Goal: Task Accomplishment & Management: Use online tool/utility

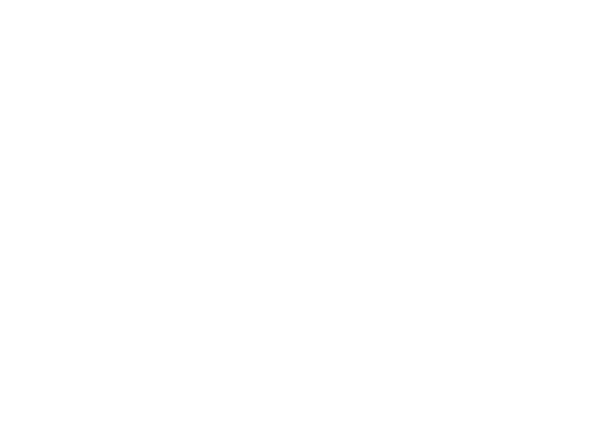
select select
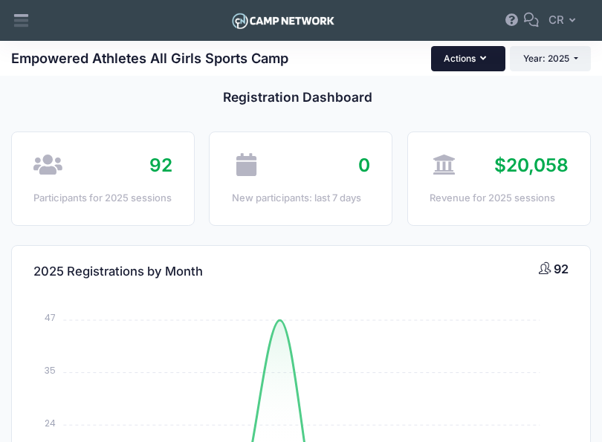
click at [495, 57] on button "Actions" at bounding box center [468, 58] width 74 height 25
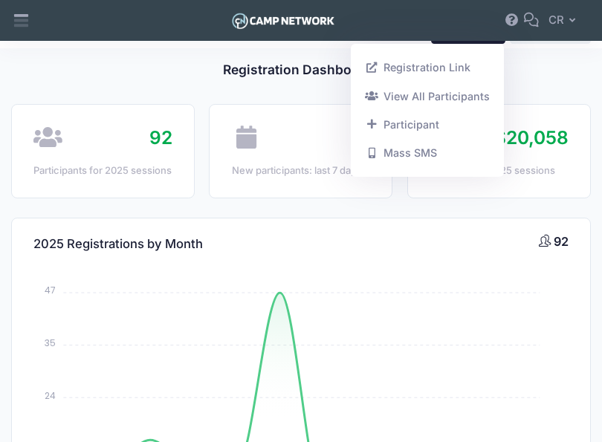
click at [267, 177] on div "New participants: last 7 days" at bounding box center [301, 170] width 138 height 15
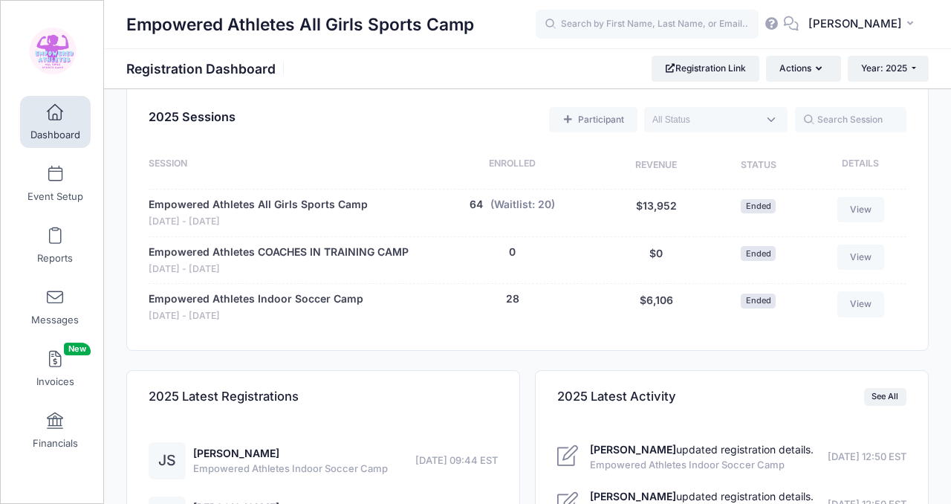
scroll to position [631, 0]
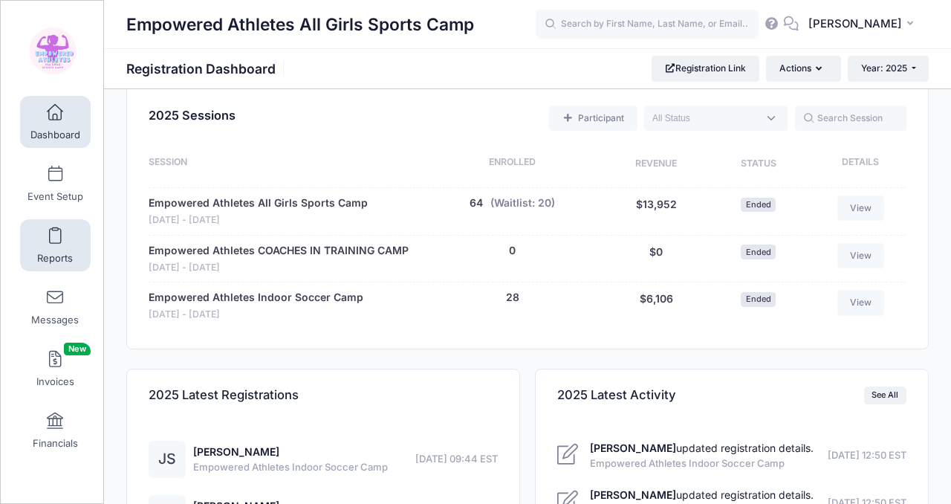
click at [51, 252] on span "Reports" at bounding box center [55, 258] width 36 height 13
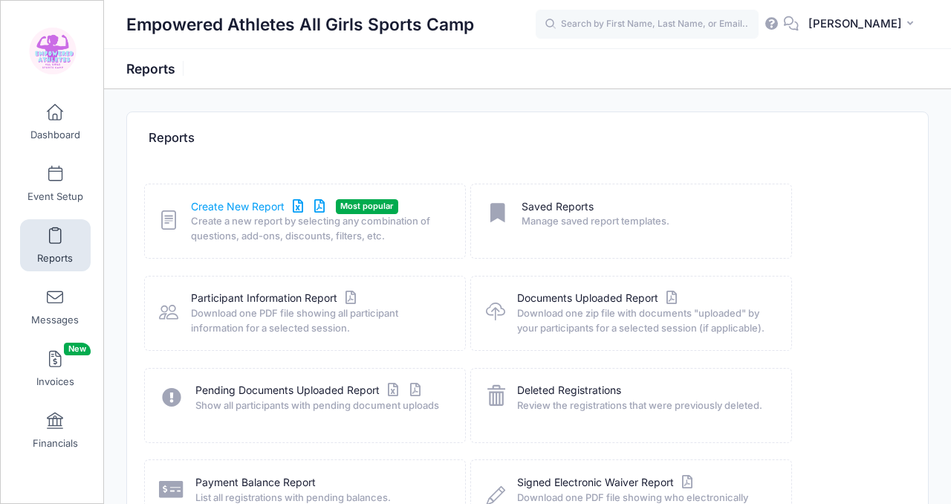
click at [269, 204] on link "Create New Report" at bounding box center [260, 207] width 138 height 16
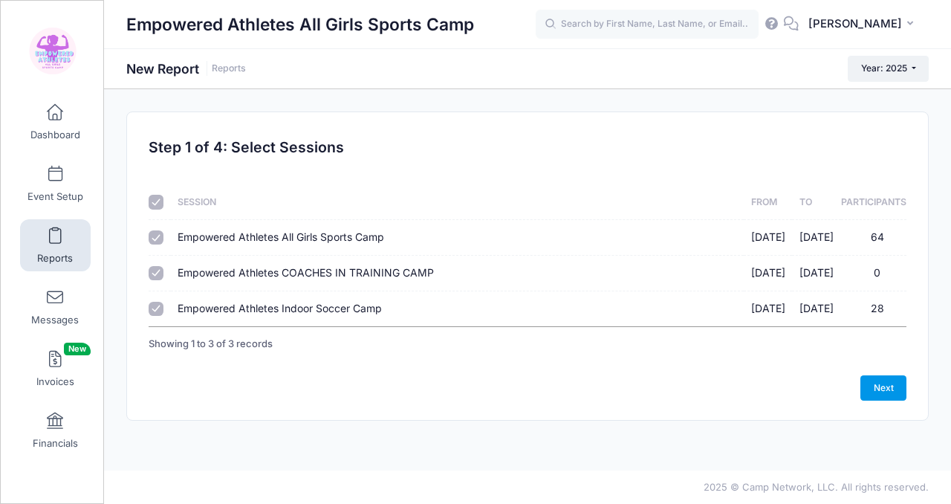
click at [897, 394] on link "Next" at bounding box center [883, 387] width 46 height 25
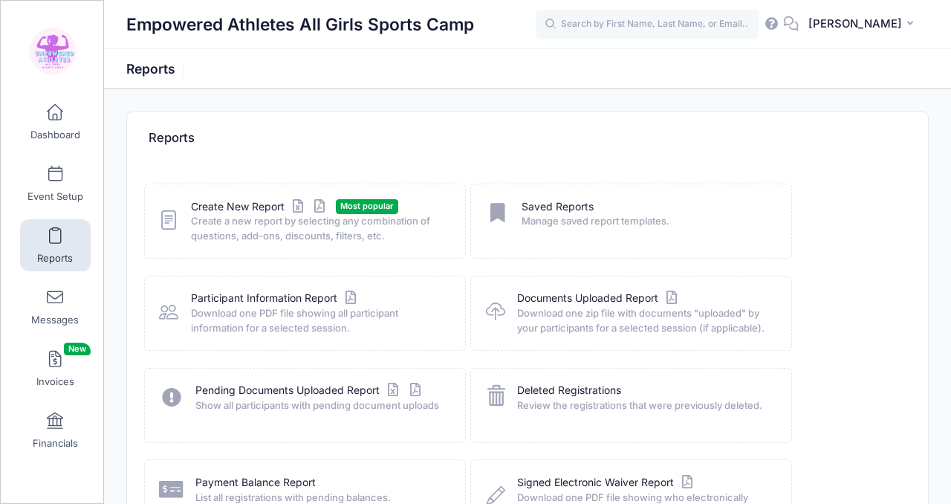
click at [238, 207] on link "Create New Report" at bounding box center [260, 207] width 138 height 16
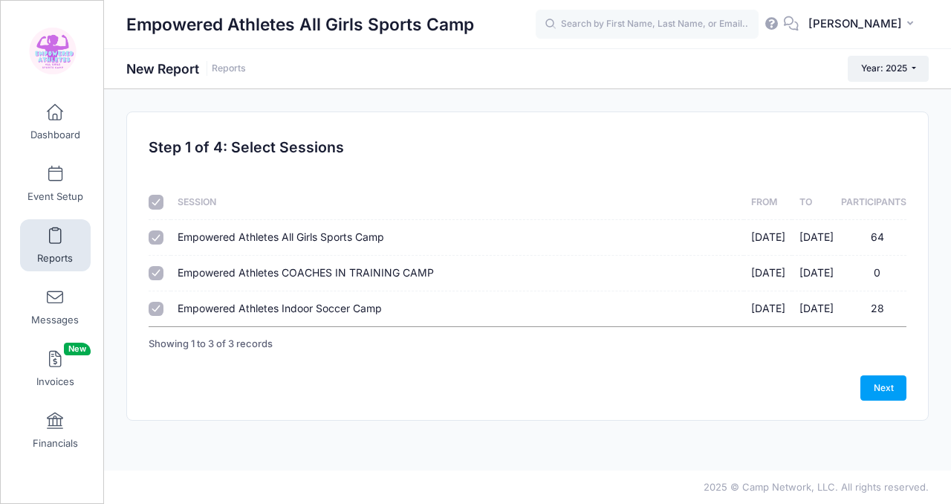
click at [154, 309] on input "Empowered Athletes Indoor Soccer Camp [DATE] - [DATE] 28" at bounding box center [156, 309] width 15 height 15
checkbox input "false"
click at [883, 386] on link "Next" at bounding box center [883, 387] width 46 height 25
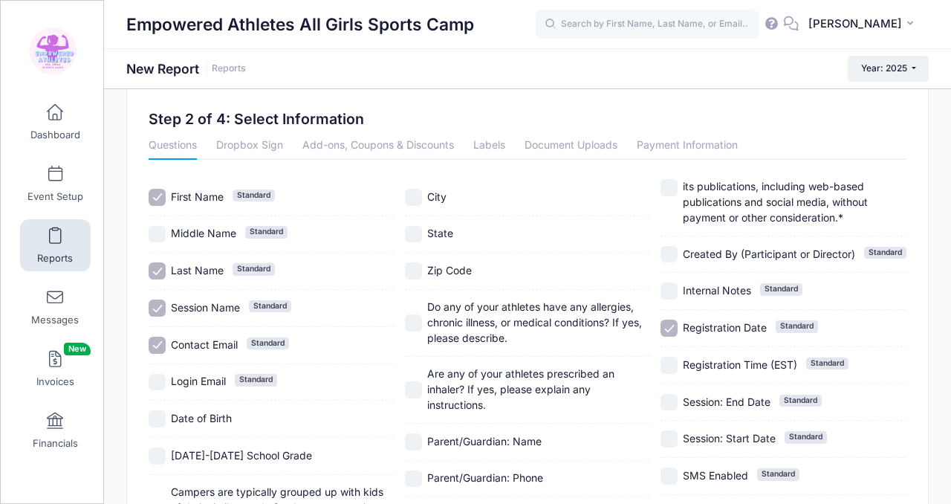
scroll to position [30, 0]
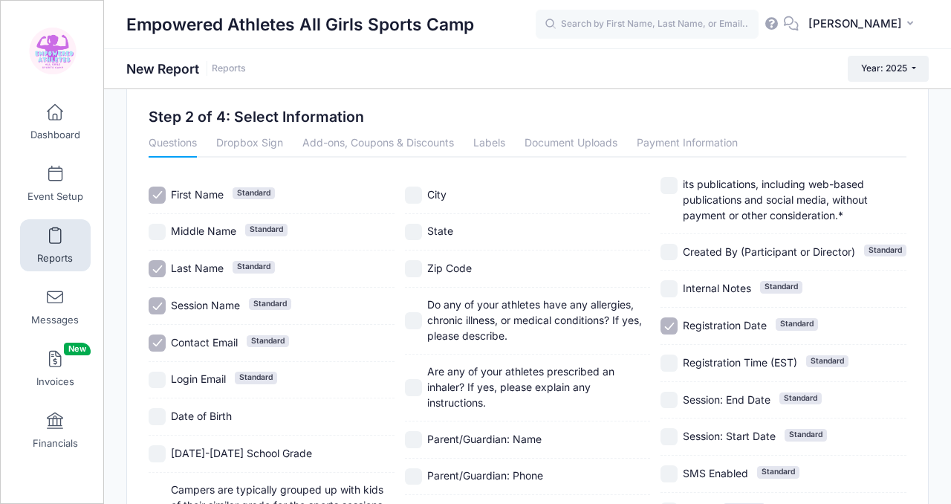
click at [164, 270] on input "Last Name Standard" at bounding box center [157, 268] width 17 height 17
checkbox input "false"
click at [159, 196] on input "First Name Standard" at bounding box center [157, 194] width 17 height 17
checkbox input "false"
click at [159, 345] on input "Contact Email Standard" at bounding box center [157, 342] width 17 height 17
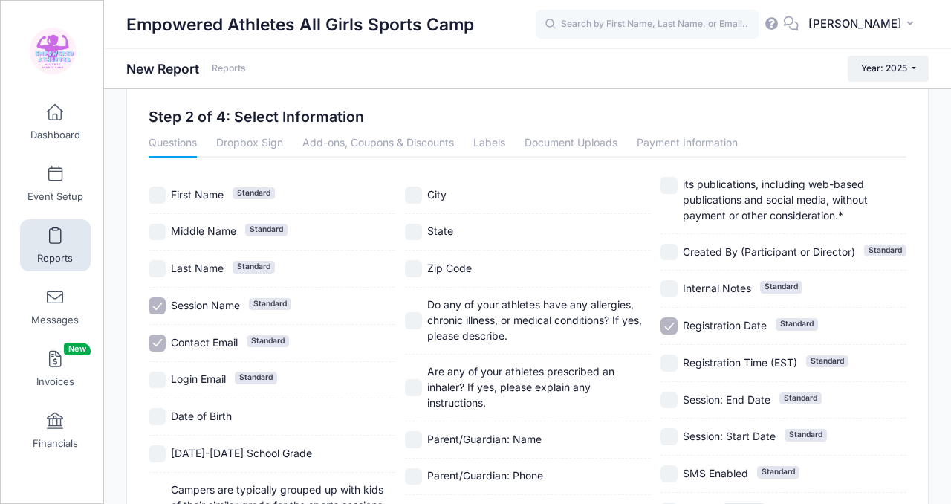
checkbox input "false"
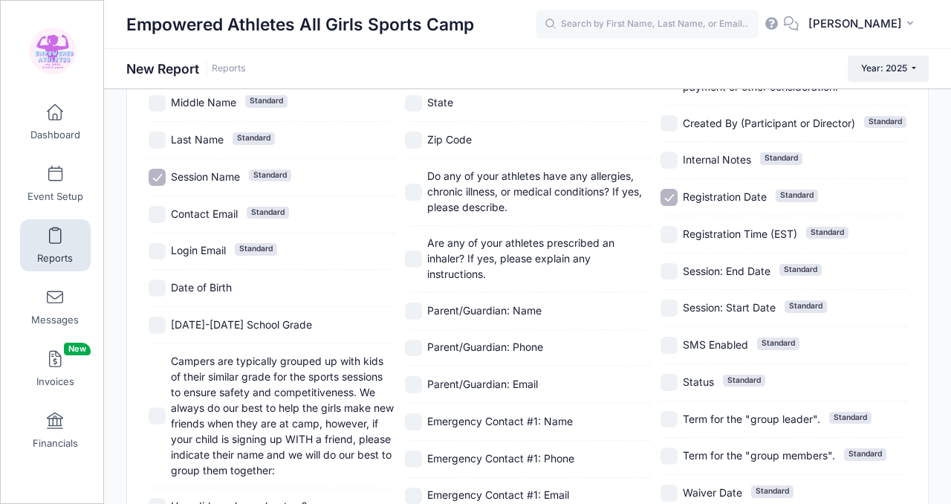
scroll to position [161, 0]
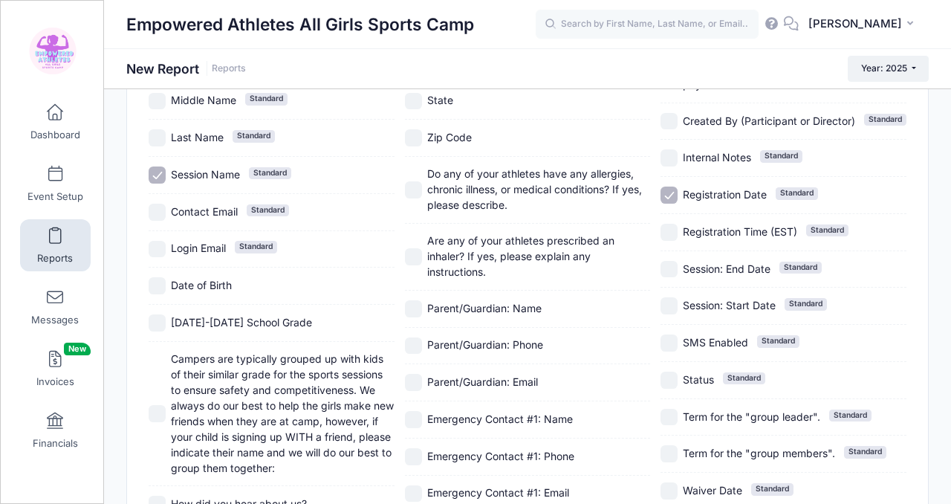
click at [670, 197] on input "Registration Date Standard" at bounding box center [668, 194] width 17 height 17
checkbox input "false"
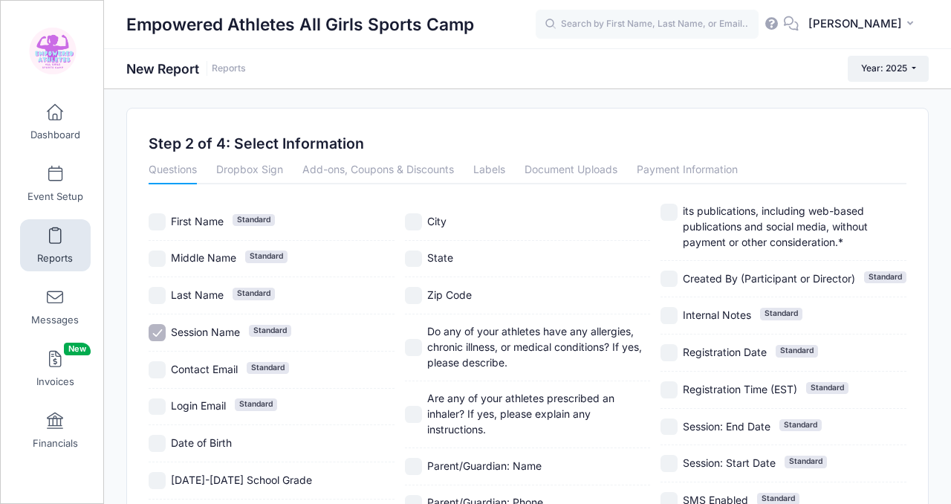
scroll to position [0, 0]
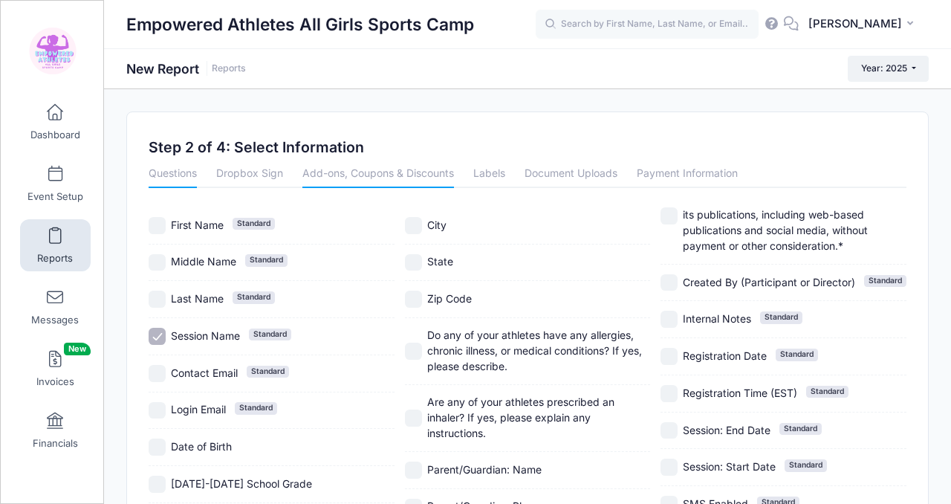
click at [348, 169] on link "Add-ons, Coupons & Discounts" at bounding box center [378, 174] width 152 height 27
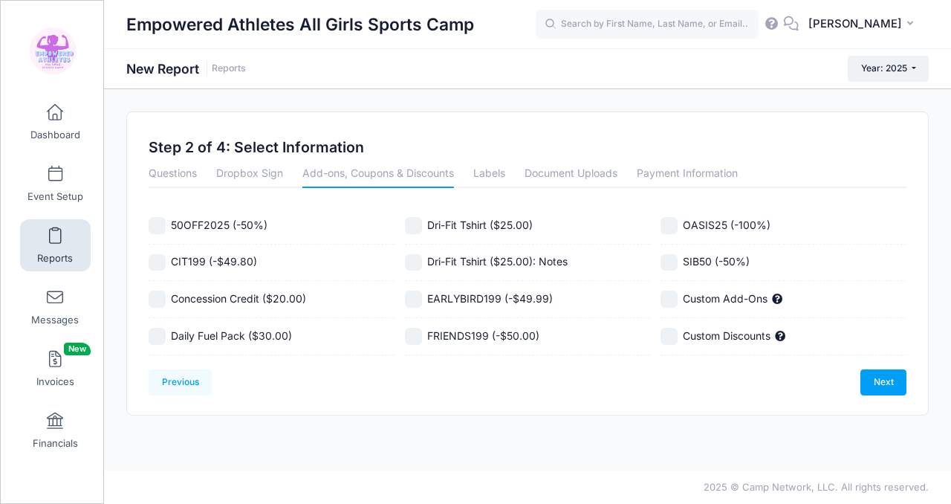
click at [156, 223] on input "50OFF2025 (-50%)" at bounding box center [157, 225] width 17 height 17
checkbox input "true"
click at [156, 266] on input "CIT199 (-$49.80)" at bounding box center [157, 262] width 17 height 17
checkbox input "true"
click at [157, 297] on input "Concession Credit ($20.00)" at bounding box center [157, 298] width 17 height 17
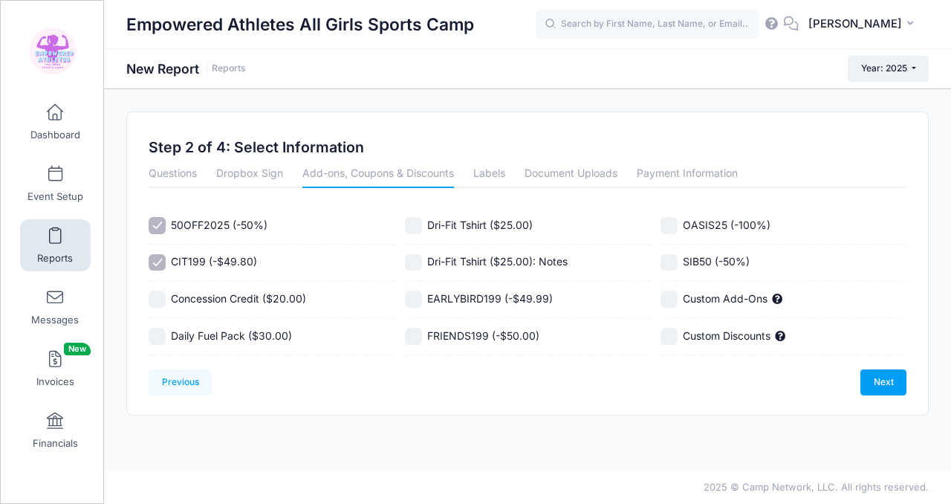
checkbox input "true"
click at [159, 336] on input "Daily Fuel Pack ($30.00)" at bounding box center [157, 336] width 17 height 17
checkbox input "true"
click at [420, 218] on input "Dri-Fit Tshirt ($25.00)" at bounding box center [413, 225] width 17 height 17
checkbox input "true"
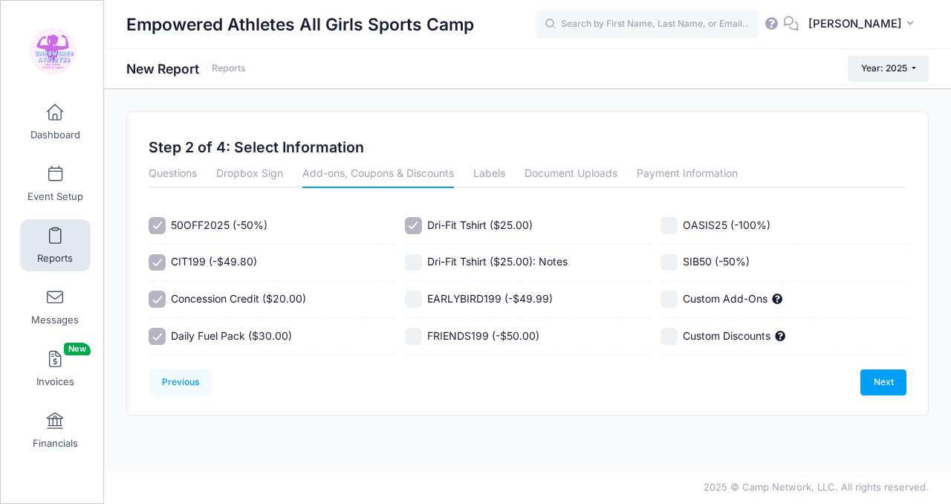
click at [420, 250] on div "Dri-Fit Tshirt ($25.00): Notes" at bounding box center [528, 262] width 246 height 37
checkbox input "true"
click at [420, 307] on label "EARLYBIRD199 (-$49.99)" at bounding box center [528, 298] width 246 height 17
checkbox input "true"
click at [419, 339] on input "FRIENDS199 (-$50.00)" at bounding box center [413, 336] width 17 height 17
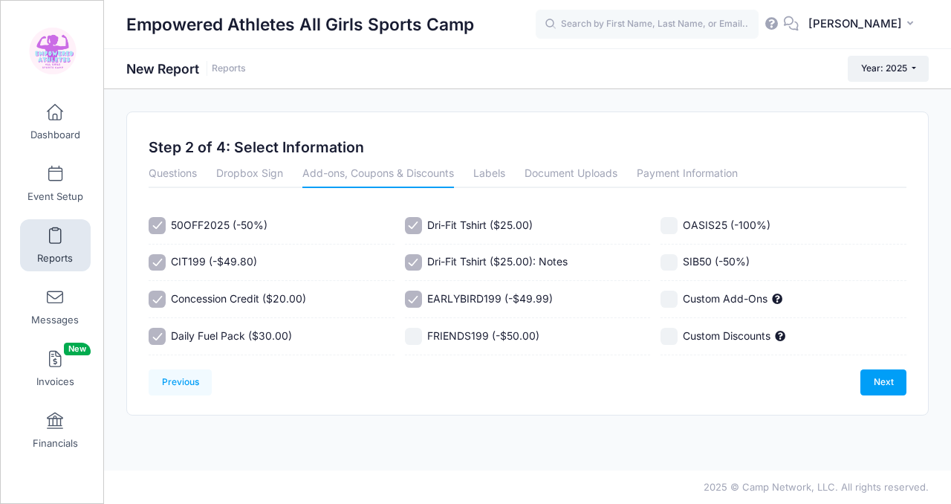
checkbox input "true"
click at [673, 219] on input "OASIS25 (-100%)" at bounding box center [668, 225] width 17 height 17
checkbox input "true"
click at [672, 254] on input "SIB50 (-50%)" at bounding box center [668, 262] width 17 height 17
checkbox input "true"
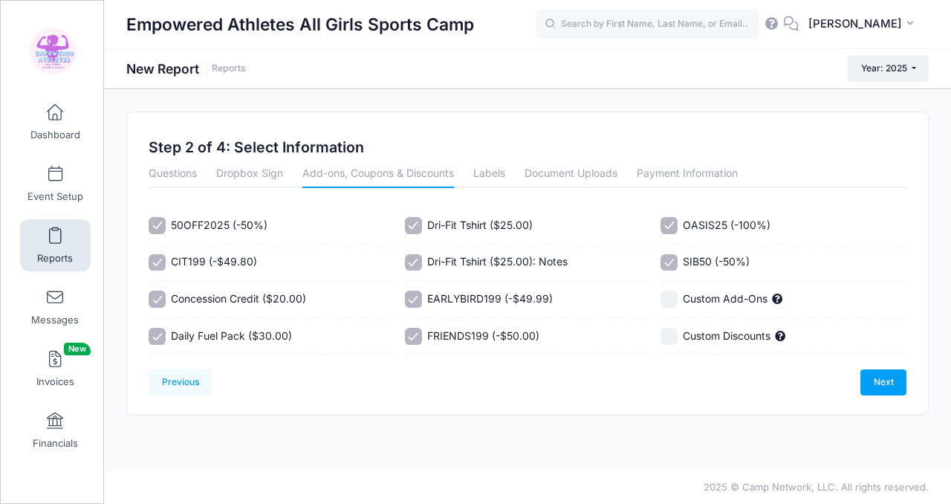
click at [677, 296] on label "Custom Add-Ons" at bounding box center [783, 298] width 246 height 17
checkbox input "true"
click at [675, 341] on input "Custom Discounts" at bounding box center [668, 336] width 17 height 17
checkbox input "false"
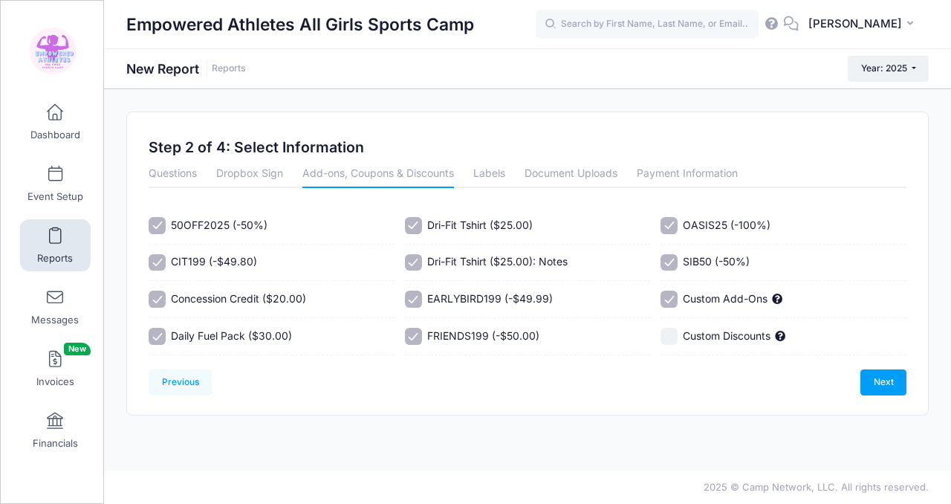
click at [674, 299] on input "Custom Add-Ons" at bounding box center [668, 298] width 17 height 17
checkbox input "false"
click at [883, 388] on link "Next" at bounding box center [883, 381] width 46 height 25
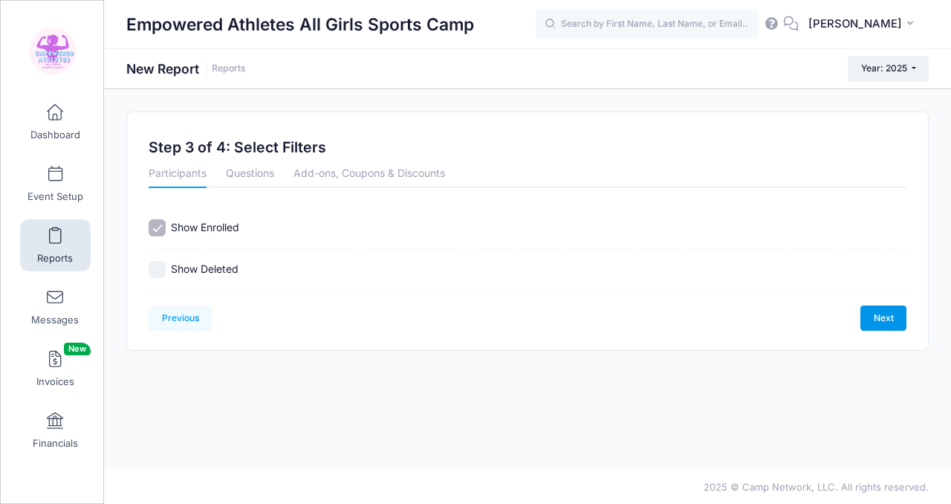
click at [872, 319] on link "Next" at bounding box center [883, 317] width 46 height 25
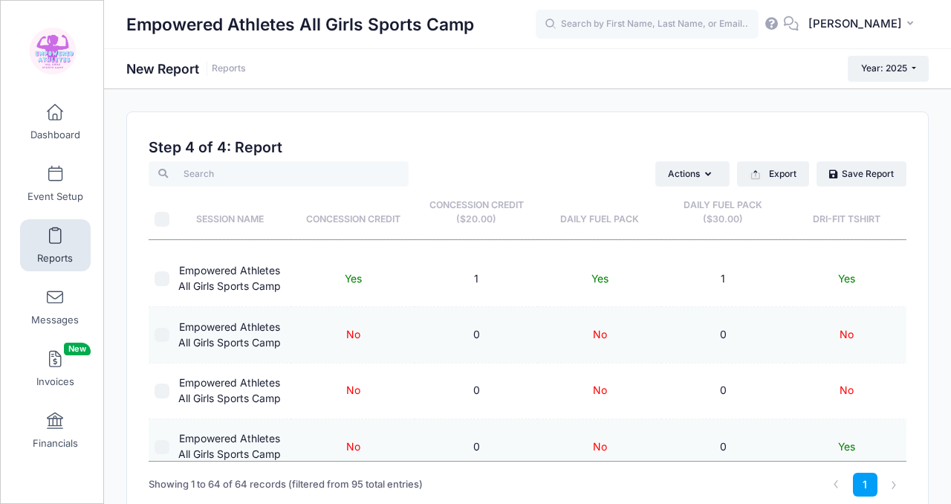
scroll to position [1992, 0]
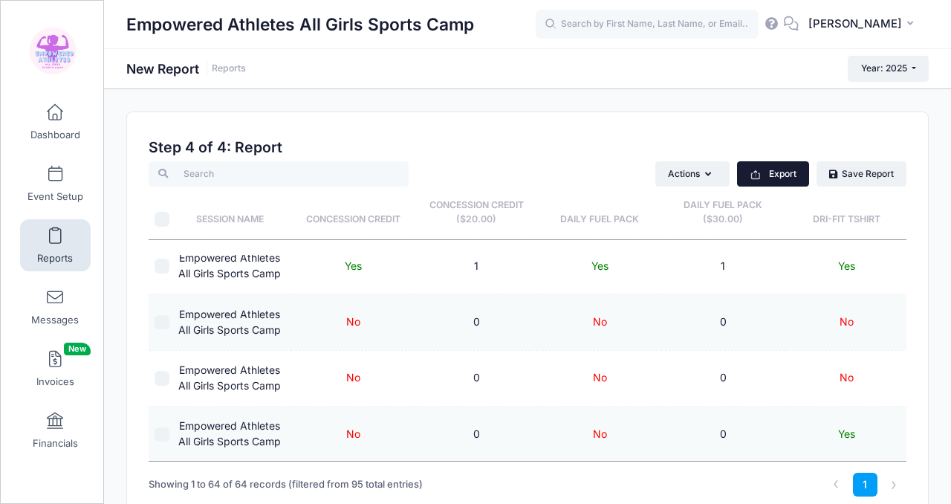
click at [775, 183] on button "Export" at bounding box center [773, 173] width 72 height 25
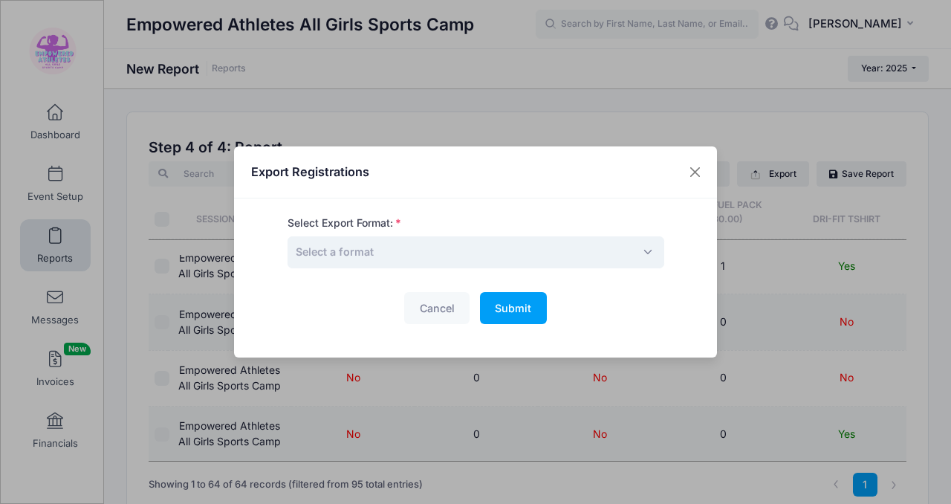
click at [527, 252] on span "Select a format" at bounding box center [475, 252] width 377 height 32
click at [523, 321] on button "Submit Please wait..." at bounding box center [513, 308] width 67 height 32
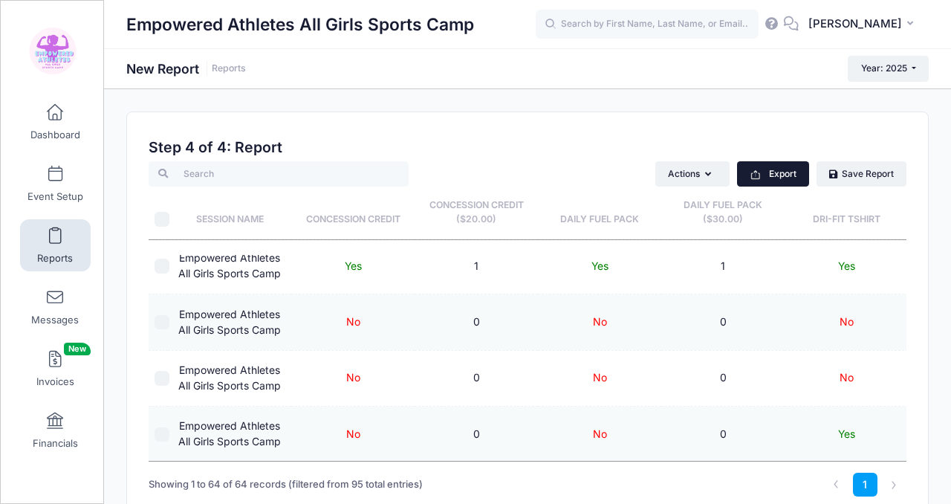
click at [789, 164] on button "Export" at bounding box center [773, 173] width 72 height 25
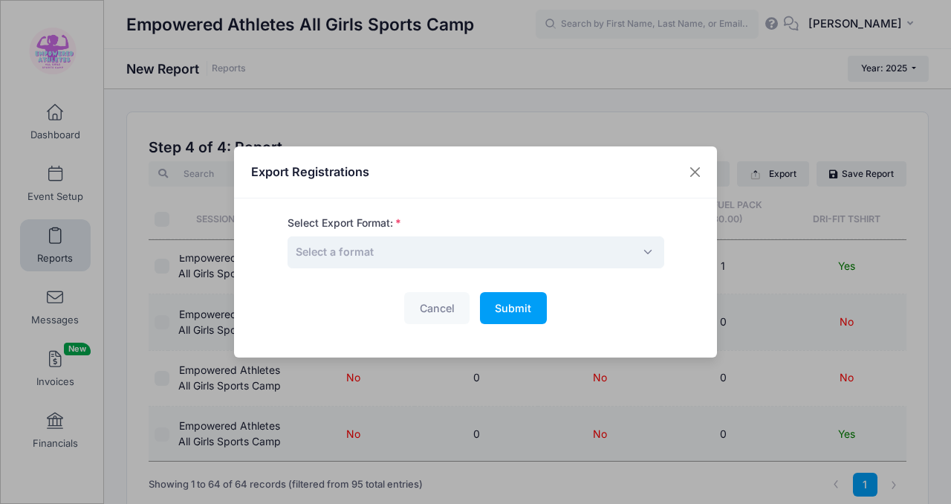
click at [408, 242] on span "Select a format" at bounding box center [475, 252] width 377 height 32
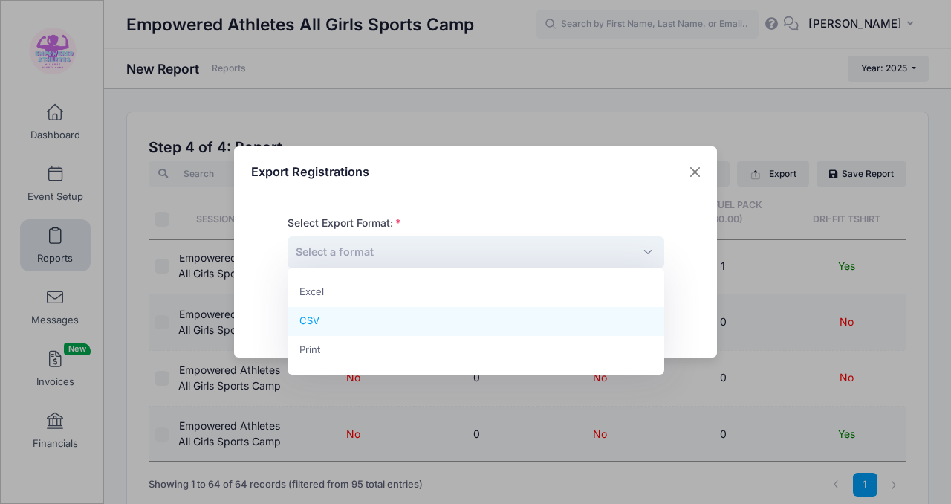
select select "csv"
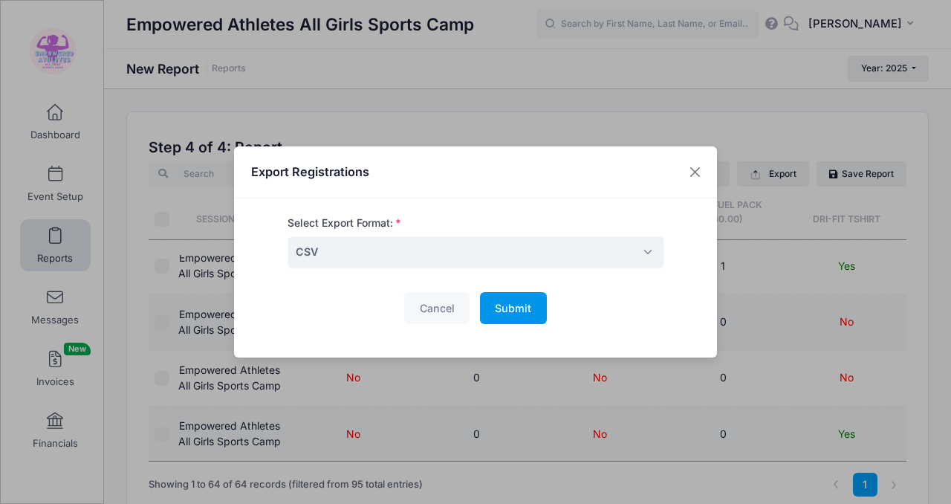
click at [533, 313] on button "Submit Please wait..." at bounding box center [513, 308] width 67 height 32
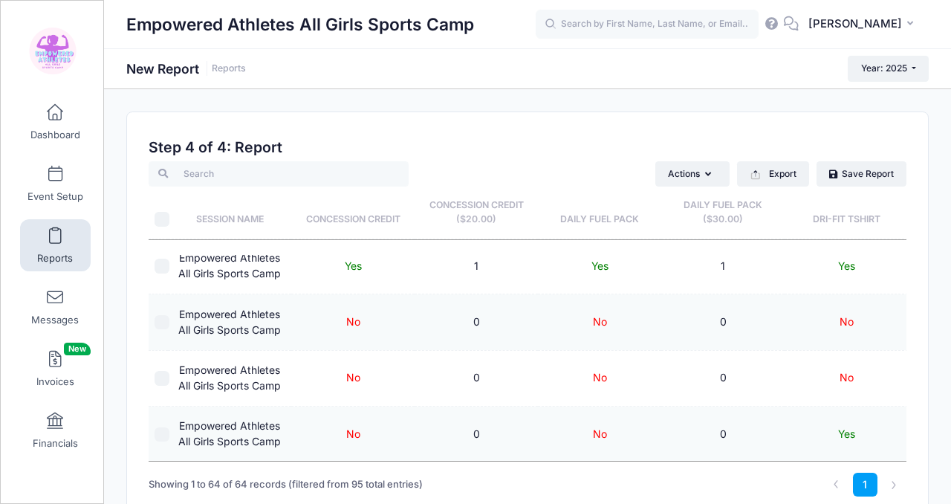
click at [694, 108] on div "Empowered Athletes All Girls Sports Camp New Report Reports Year: 2025 Year: 20…" at bounding box center [527, 332] width 847 height 487
click at [169, 218] on th "Session Name" at bounding box center [229, 212] width 123 height 53
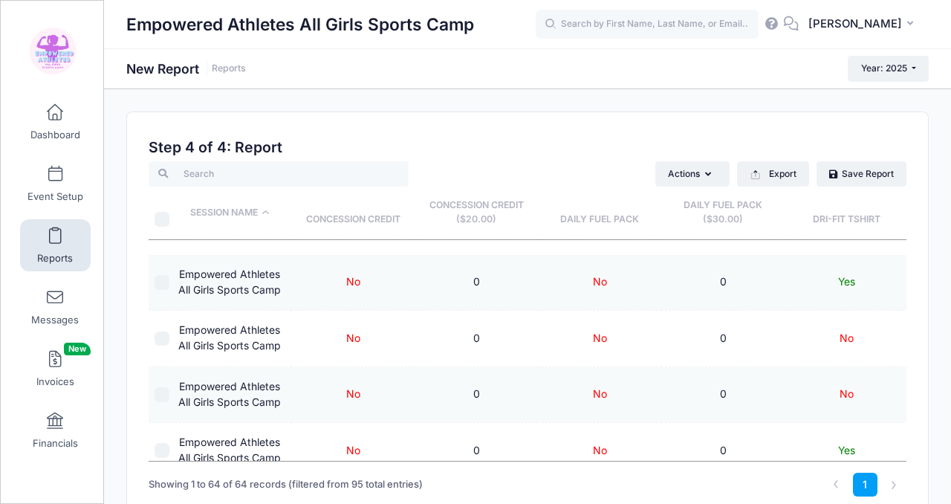
click at [157, 219] on input "\a \a" at bounding box center [162, 219] width 15 height 15
checkbox input "true"
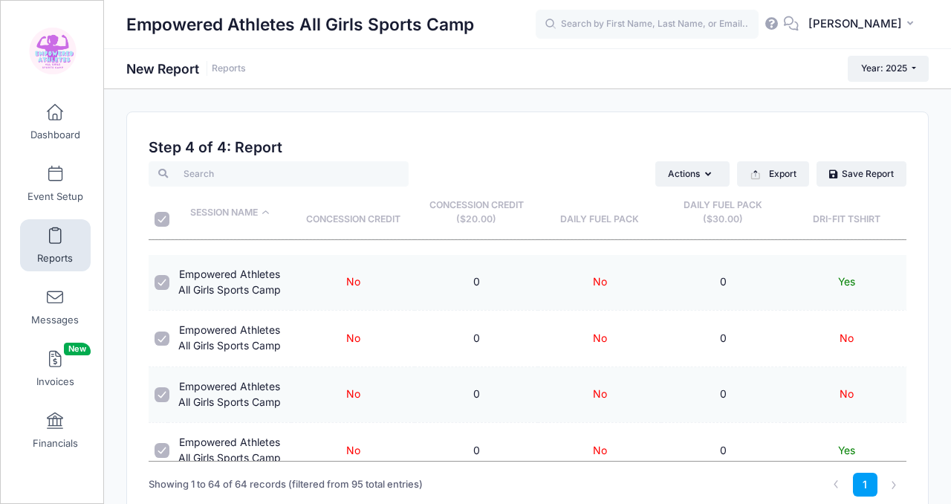
checkbox input "true"
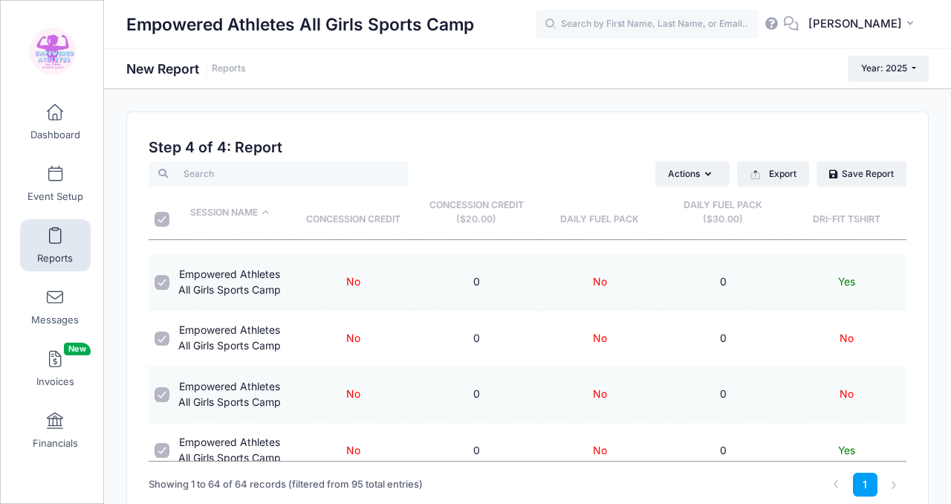
checkbox input "true"
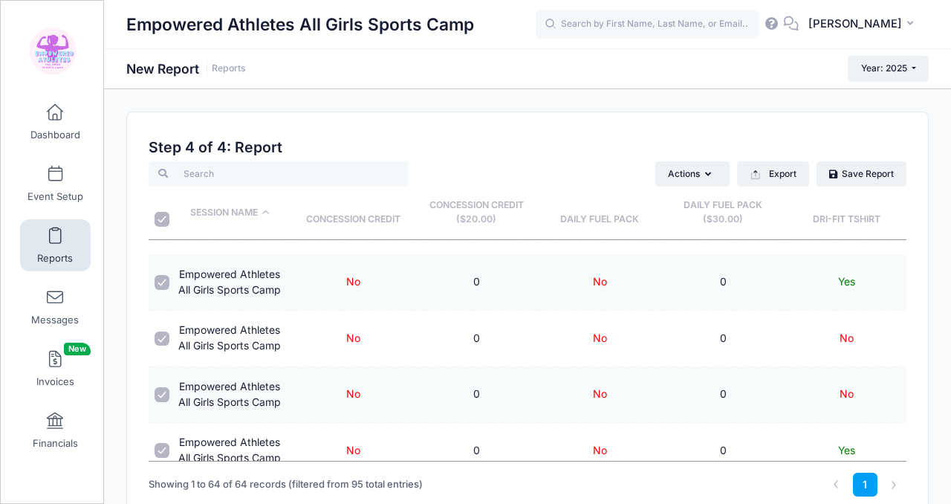
checkbox input "true"
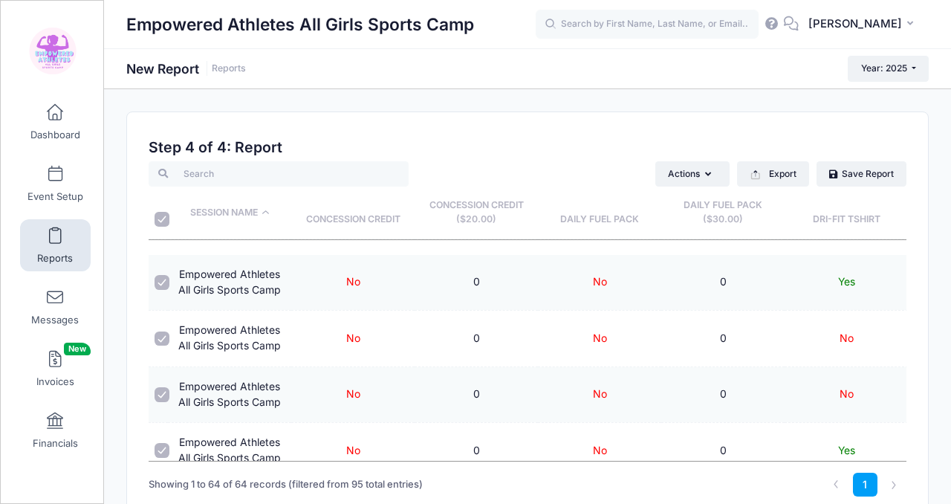
checkbox input "true"
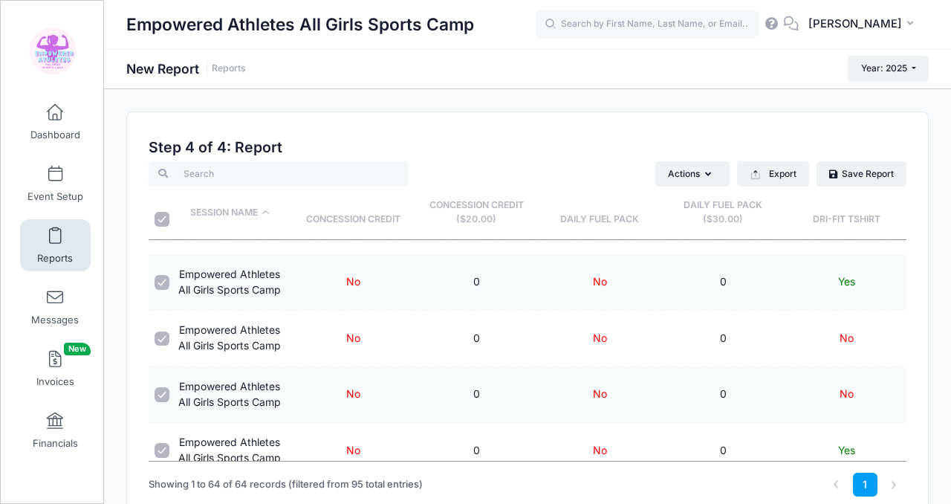
checkbox input "true"
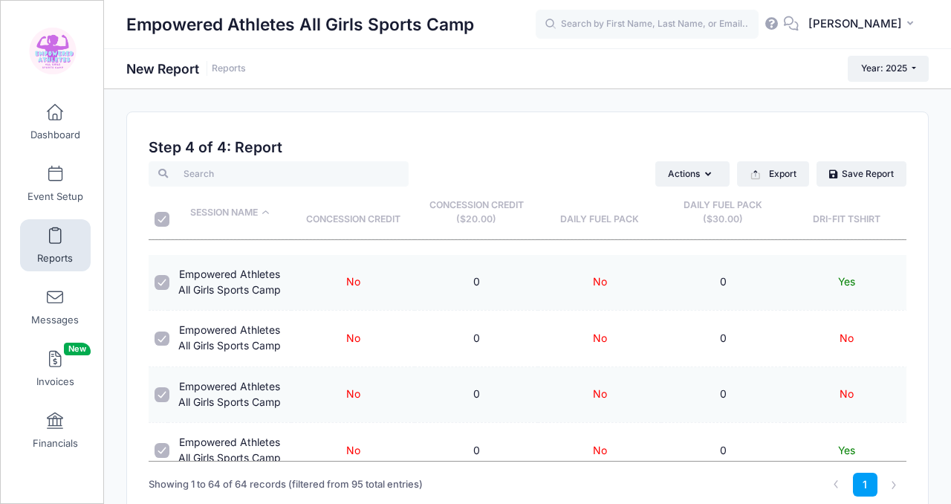
checkbox input "true"
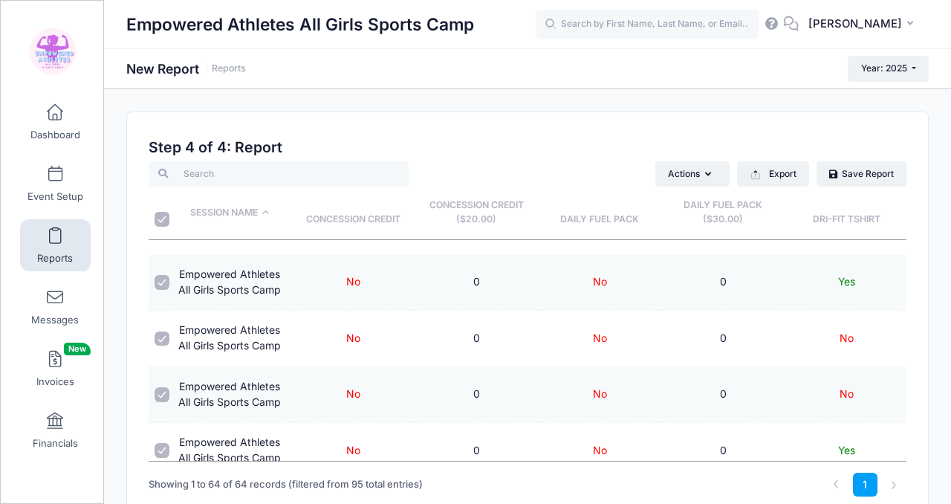
checkbox input "true"
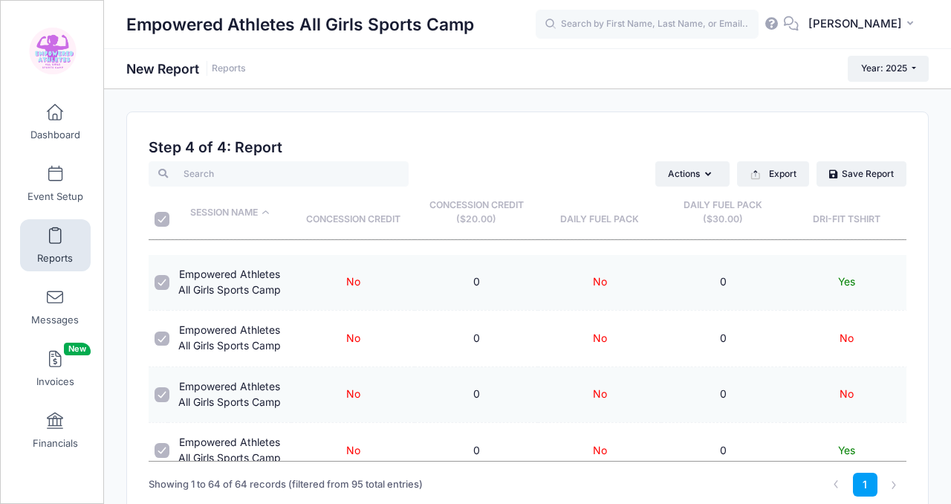
checkbox input "true"
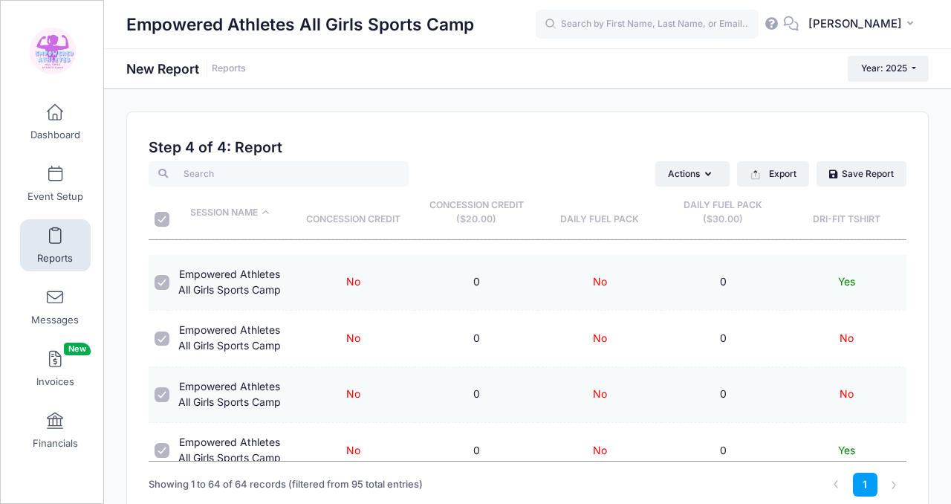
checkbox input "true"
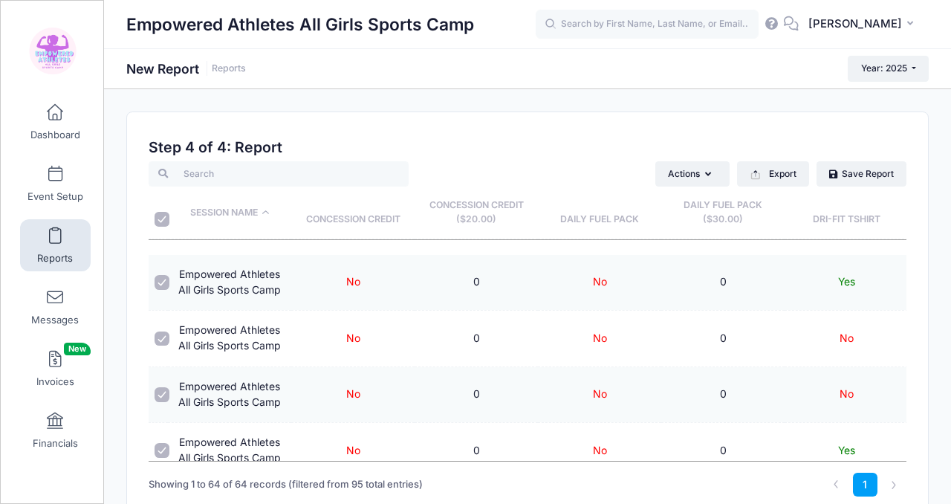
checkbox input "true"
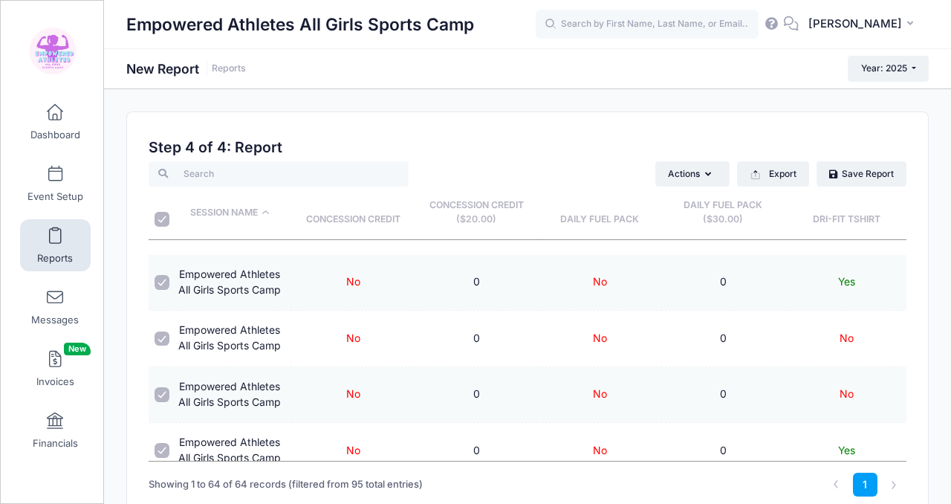
checkbox input "true"
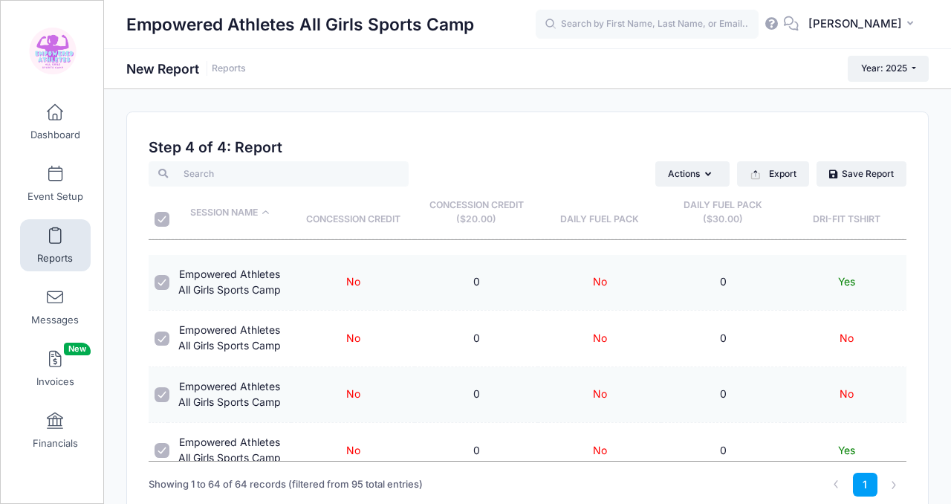
checkbox input "true"
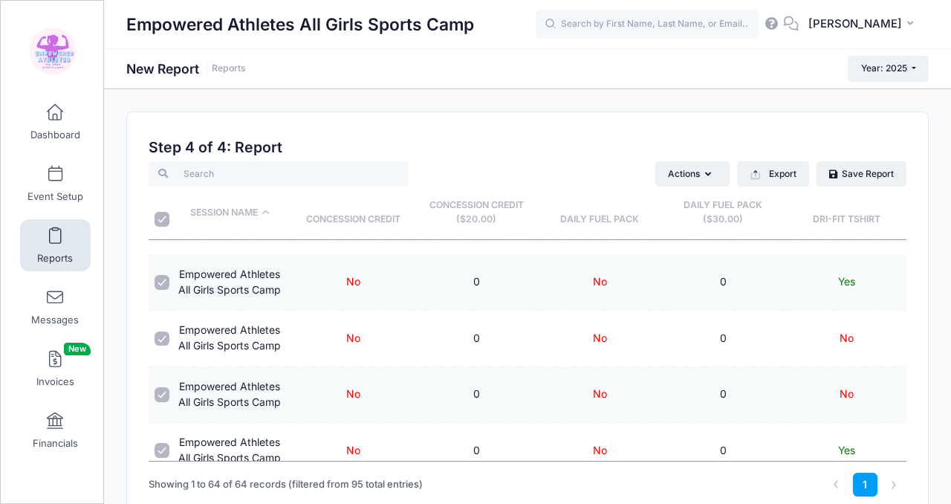
checkbox input "true"
click at [762, 177] on button "Export" at bounding box center [773, 173] width 72 height 25
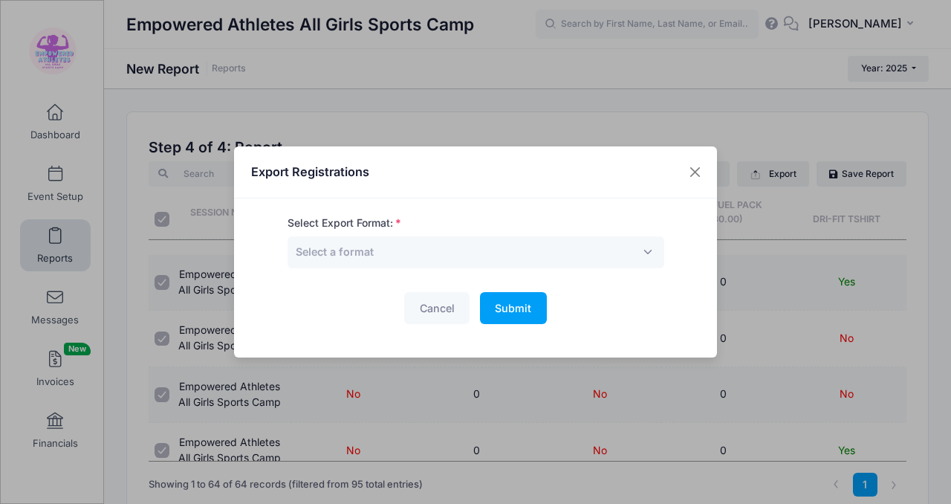
click at [462, 270] on form "Select Export Format: Excel CSV Print Select a format Cancel Submit Please wait…" at bounding box center [475, 269] width 377 height 108
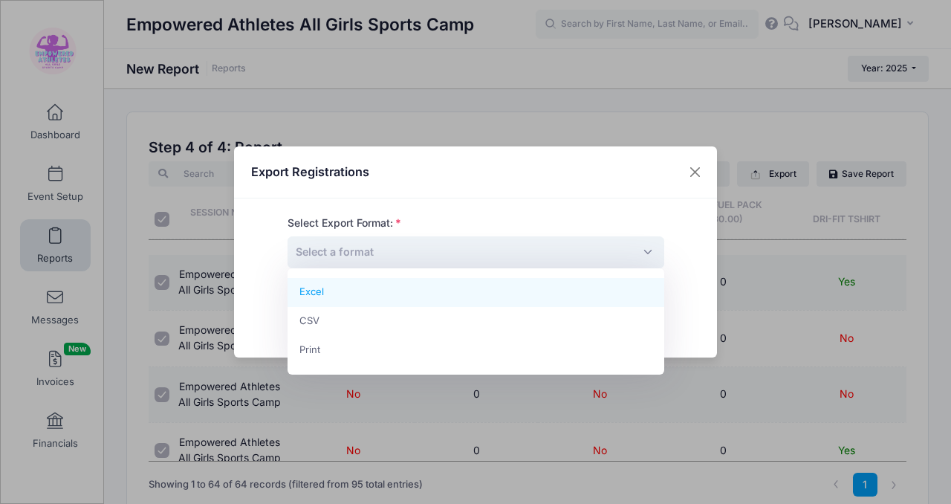
click at [459, 258] on span "Select a format" at bounding box center [475, 252] width 377 height 32
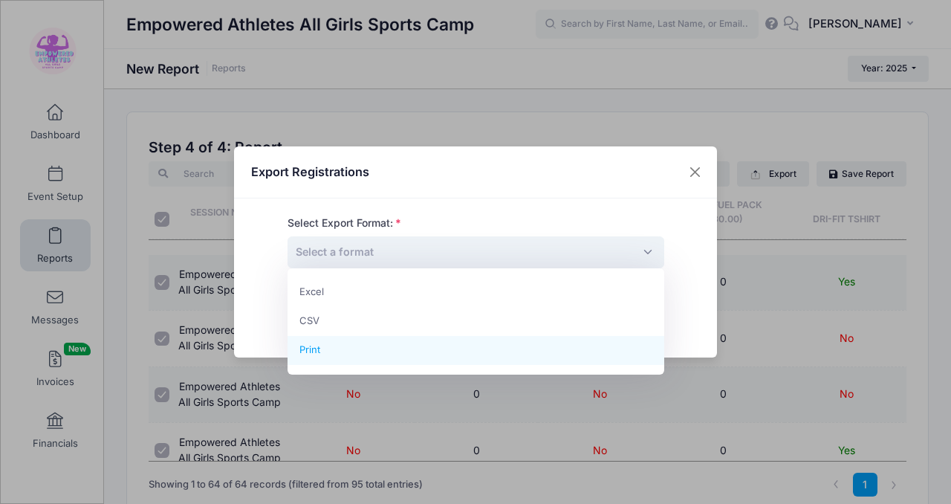
select select "print"
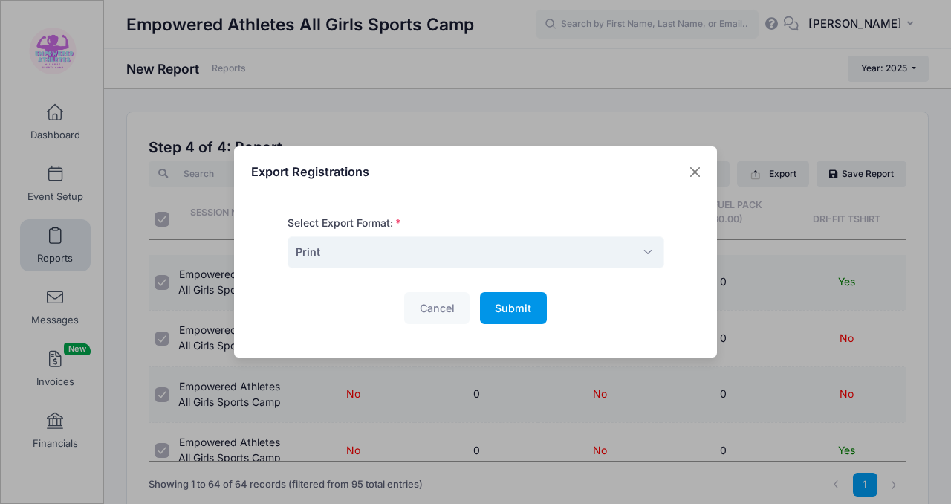
click at [539, 303] on button "Submit Please wait..." at bounding box center [513, 308] width 67 height 32
